Goal: Task Accomplishment & Management: Use online tool/utility

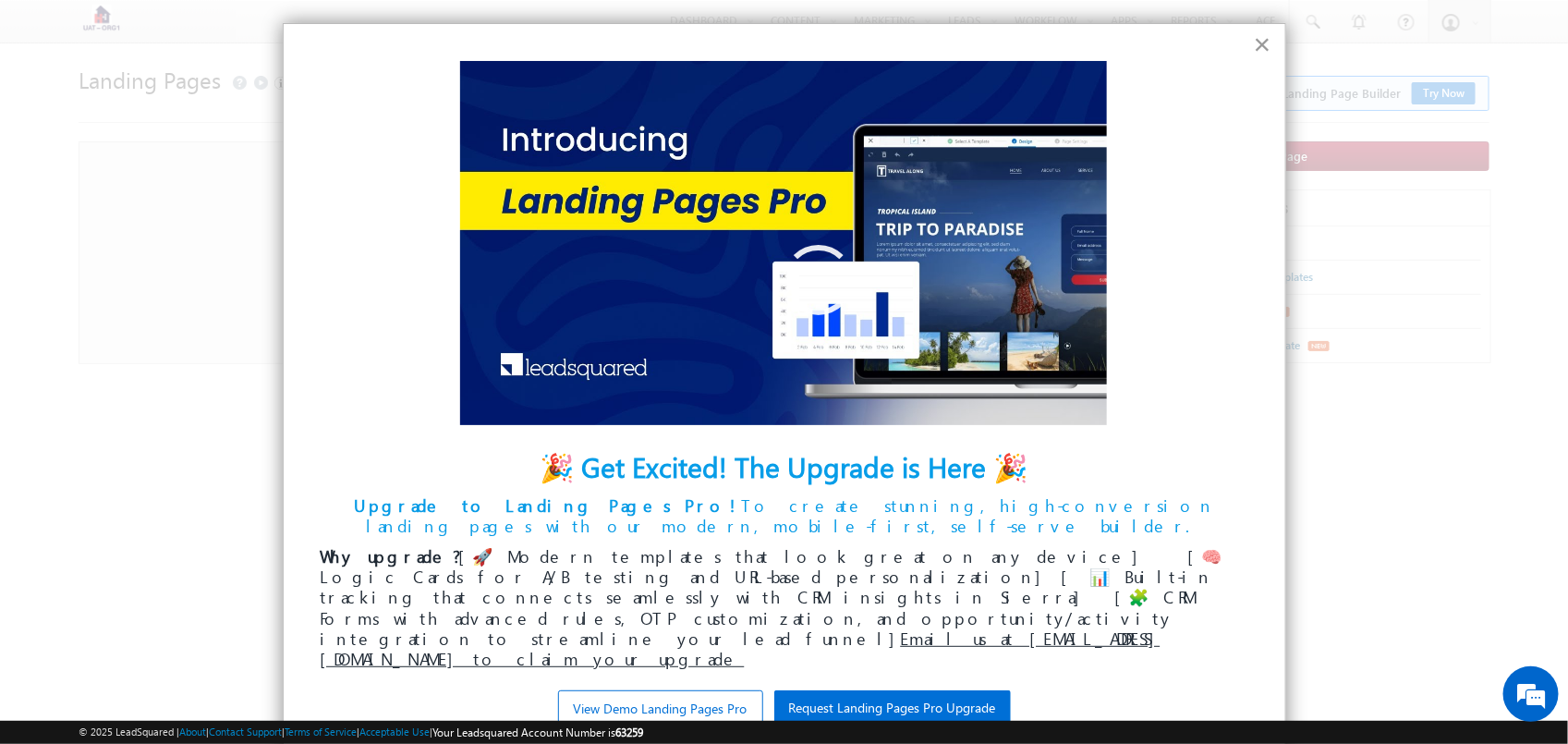
click at [1263, 39] on button "×" at bounding box center [1263, 45] width 18 height 30
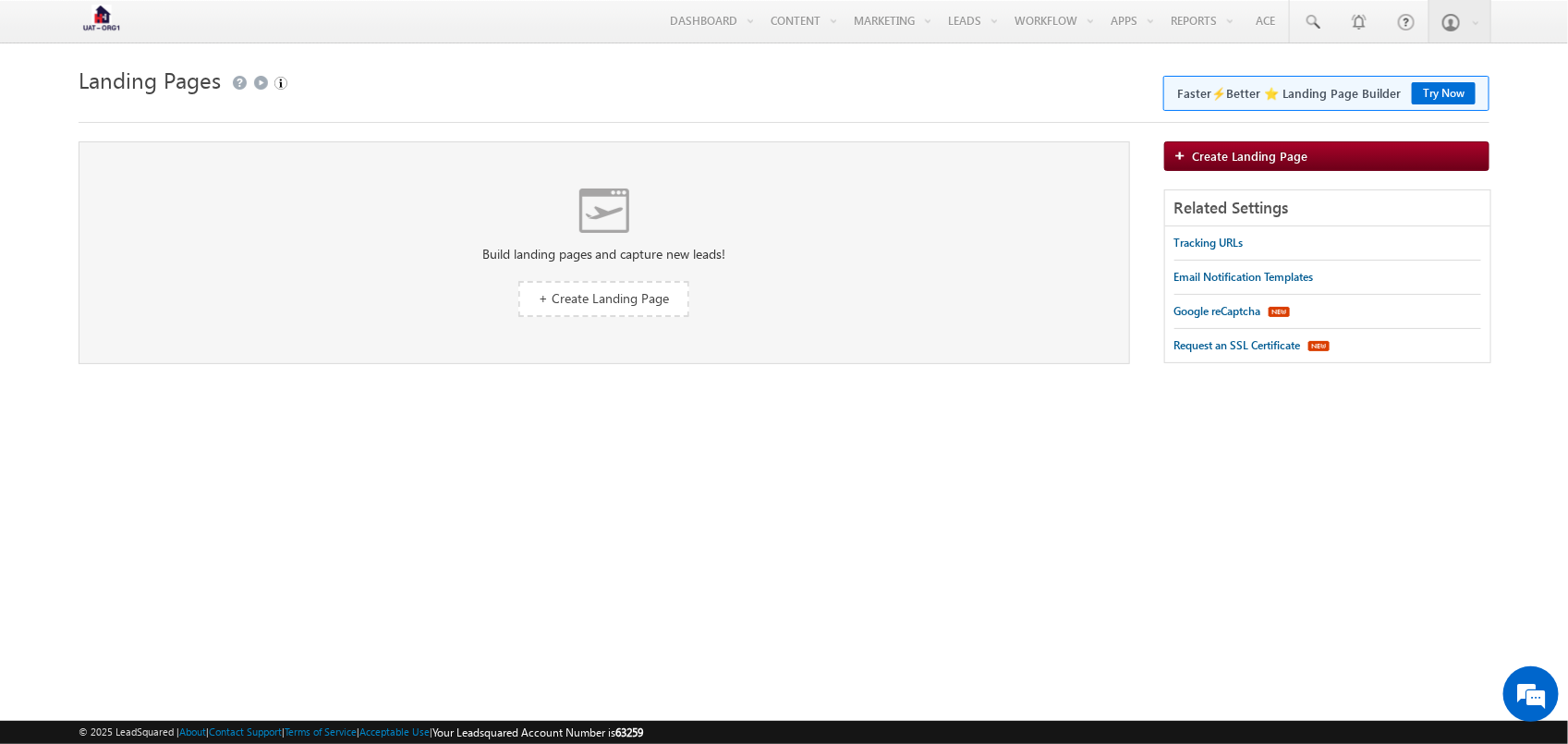
click at [617, 324] on div "Build landing pages and capture new leads! + Create Landing Page" at bounding box center [604, 253] width 1051 height 223
click at [693, 279] on div "Build landing pages and capture new leads! + Create Landing Page" at bounding box center [604, 253] width 1051 height 223
click at [643, 292] on span "+ Create Landing Page" at bounding box center [603, 299] width 130 height 18
